Goal: Submit feedback/report problem: Submit feedback/report problem

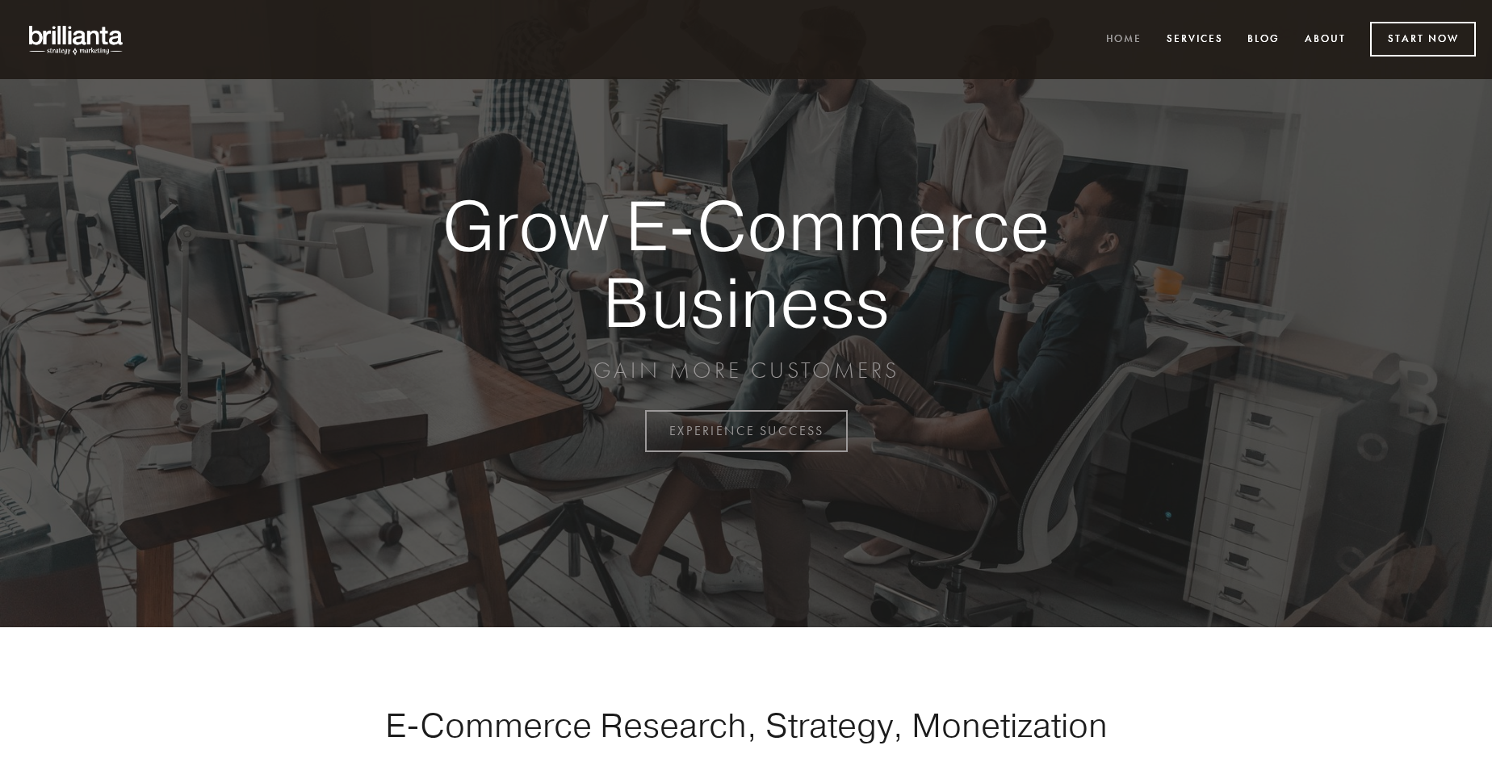
scroll to position [4234, 0]
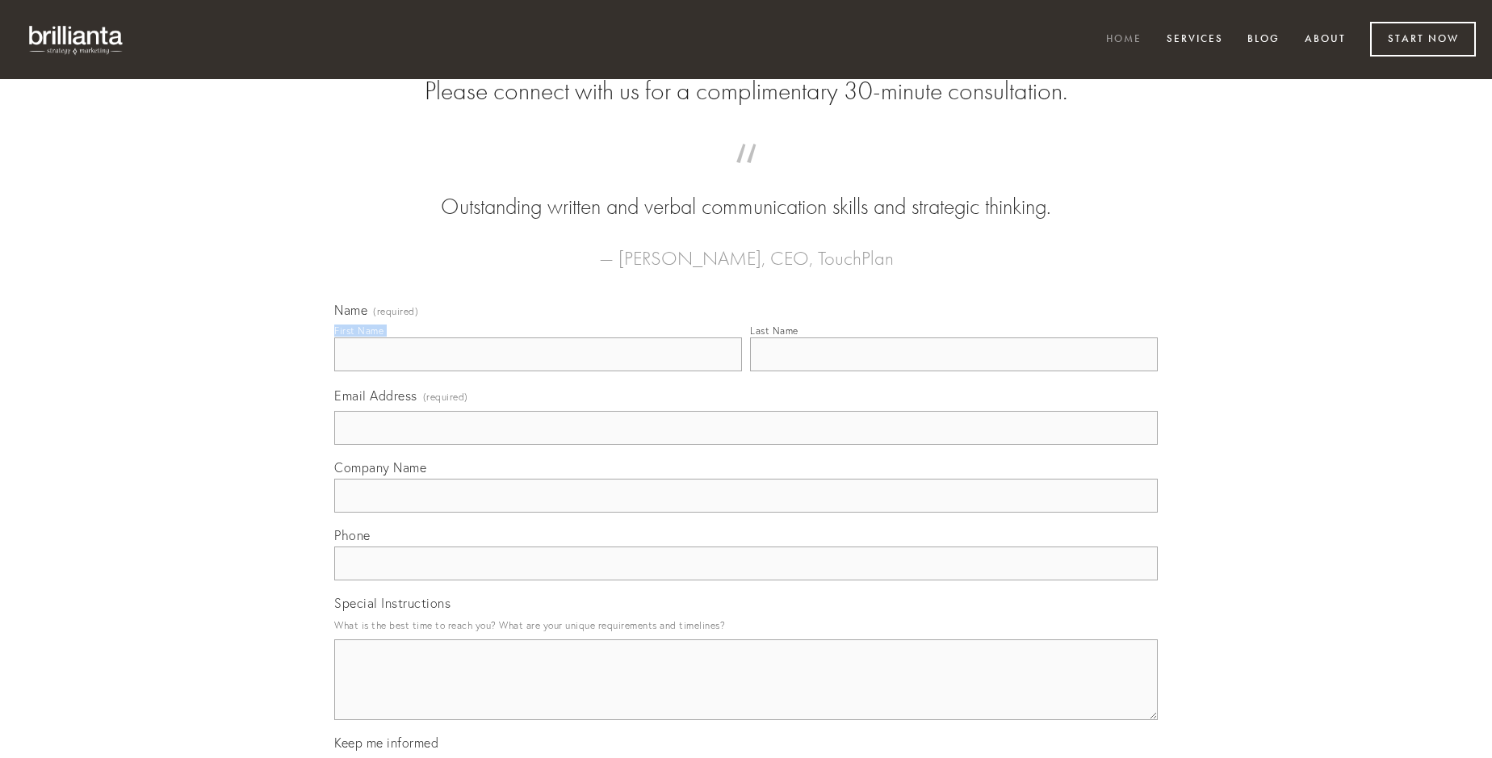
type input "[PERSON_NAME]"
click at [954, 372] on input "Last Name" at bounding box center [954, 355] width 408 height 34
type input "[PERSON_NAME]"
click at [746, 445] on input "Email Address (required)" at bounding box center [746, 428] width 824 height 34
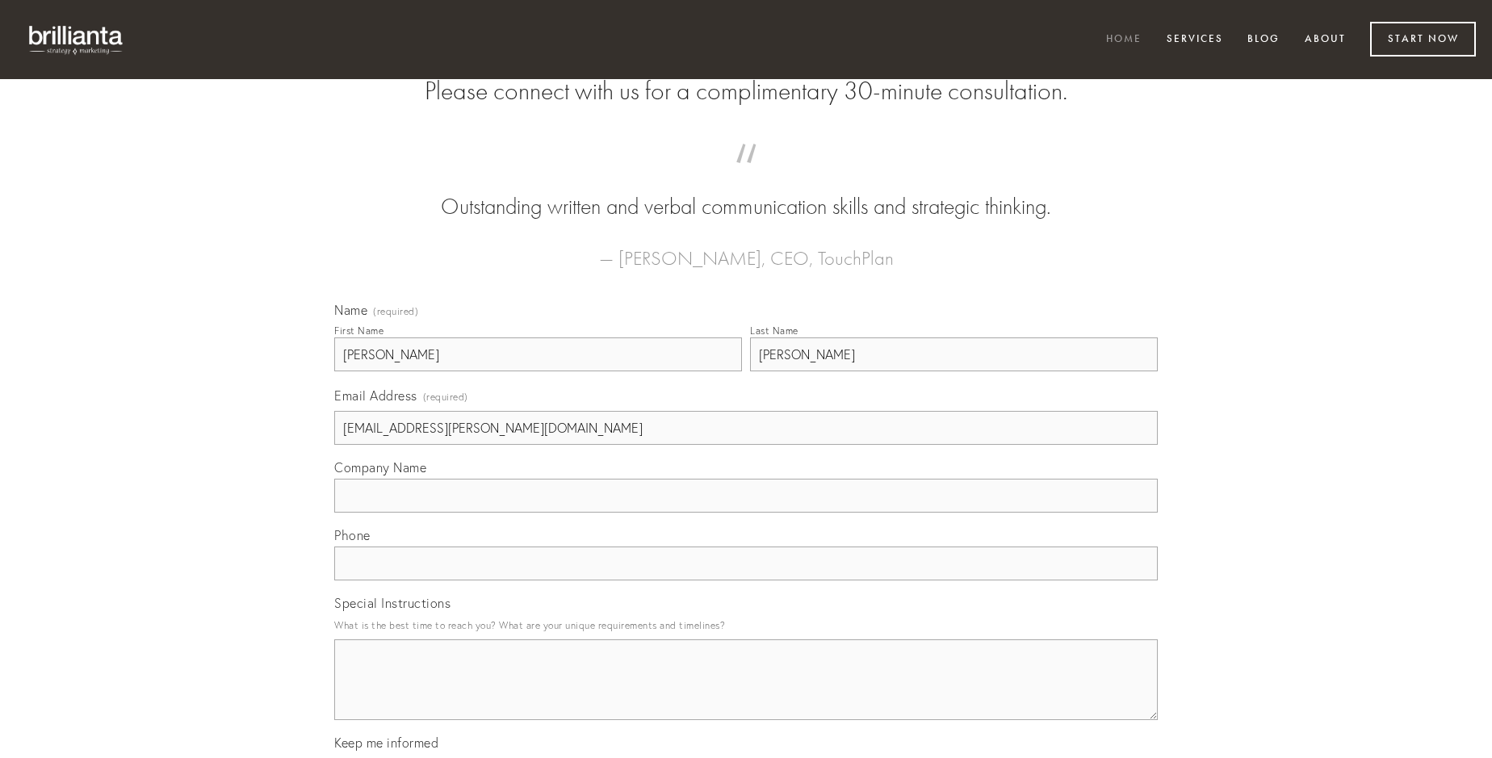
type input "[EMAIL_ADDRESS][PERSON_NAME][DOMAIN_NAME]"
click at [746, 513] on input "Company Name" at bounding box center [746, 496] width 824 height 34
type input "id"
click at [746, 581] on input "text" at bounding box center [746, 564] width 824 height 34
click at [746, 695] on textarea "Special Instructions" at bounding box center [746, 680] width 824 height 81
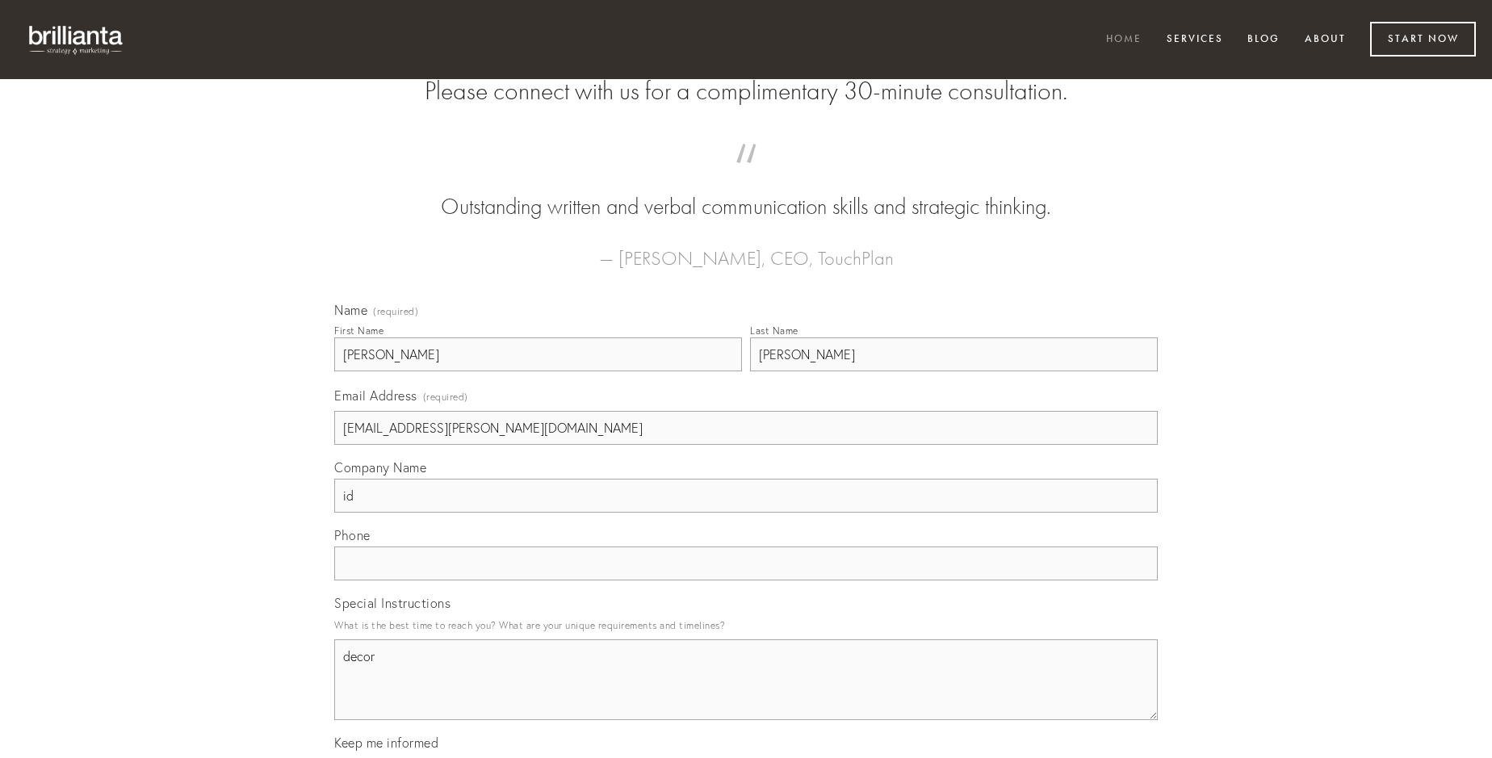
type textarea "decor"
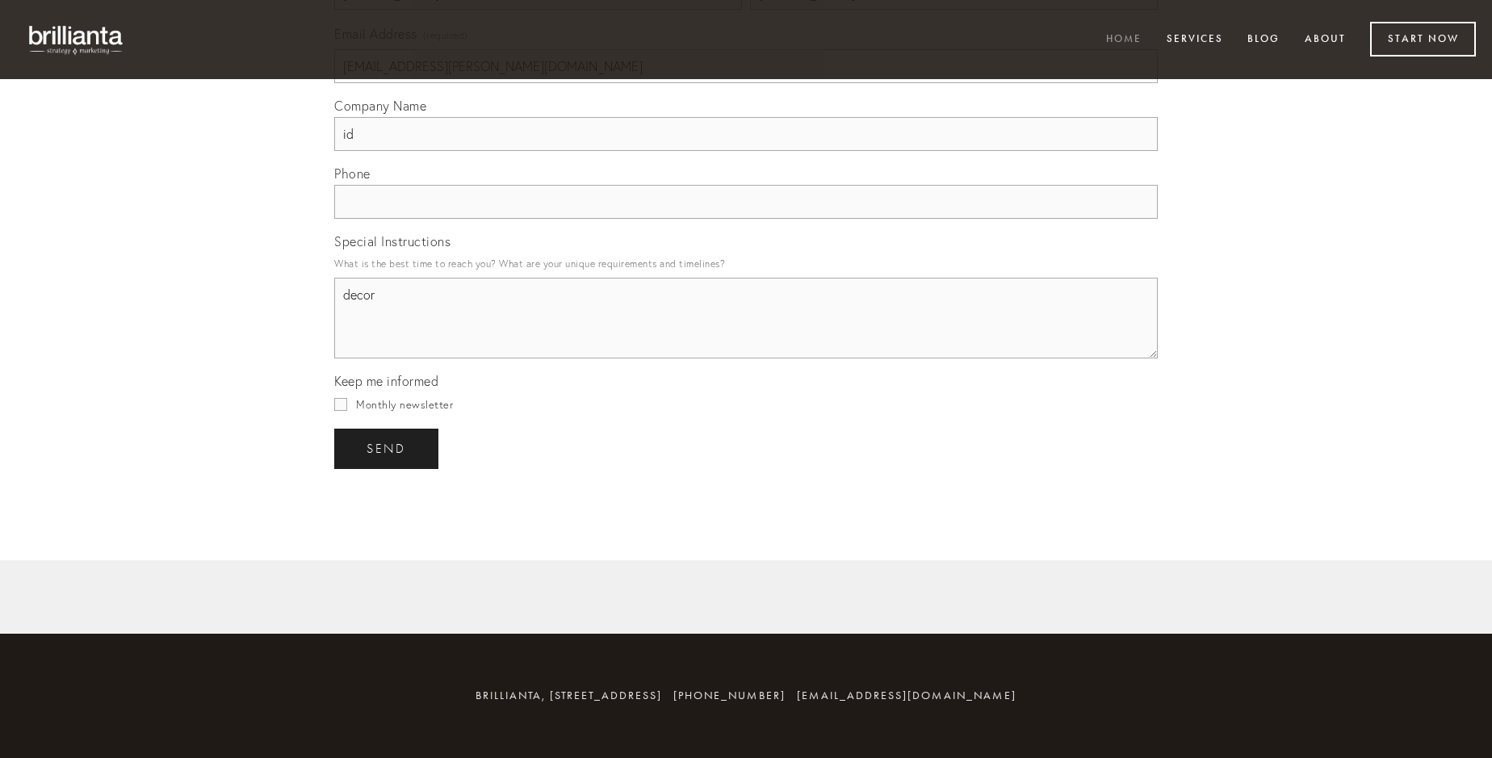
click at [388, 448] on span "send" at bounding box center [387, 449] width 40 height 15
